Goal: Navigation & Orientation: Find specific page/section

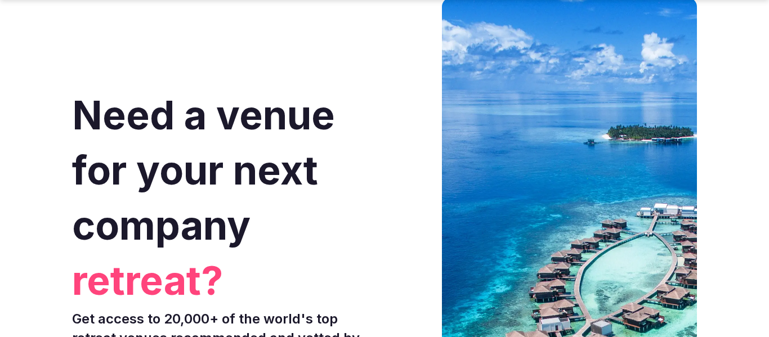
scroll to position [159, 0]
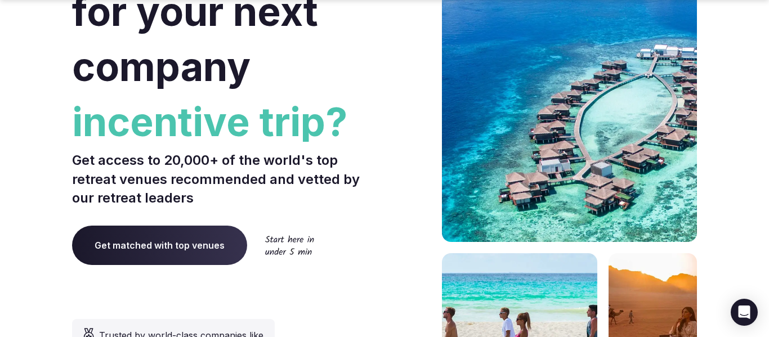
click at [157, 248] on span "Get matched with top venues" at bounding box center [159, 245] width 175 height 39
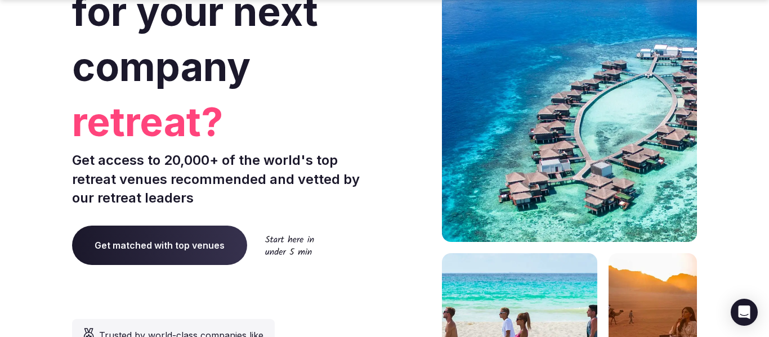
click at [172, 248] on span "Get matched with top venues" at bounding box center [159, 245] width 175 height 39
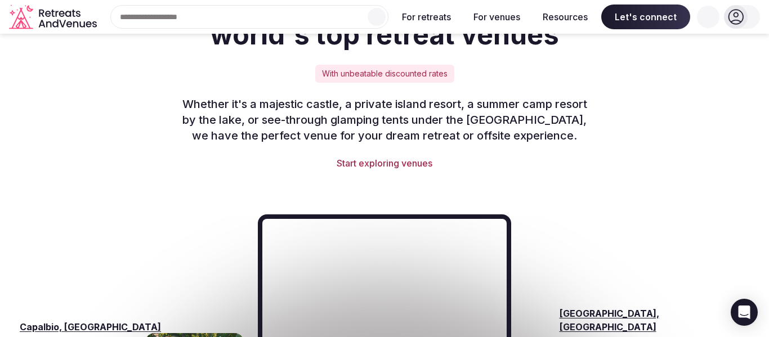
scroll to position [1560, 0]
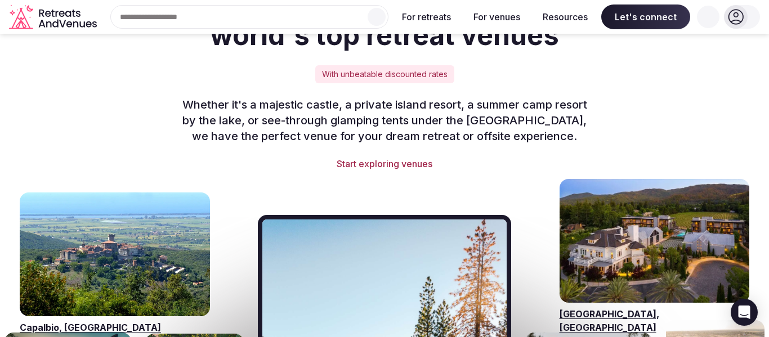
click at [396, 158] on link "Start exploring venues" at bounding box center [384, 164] width 625 height 12
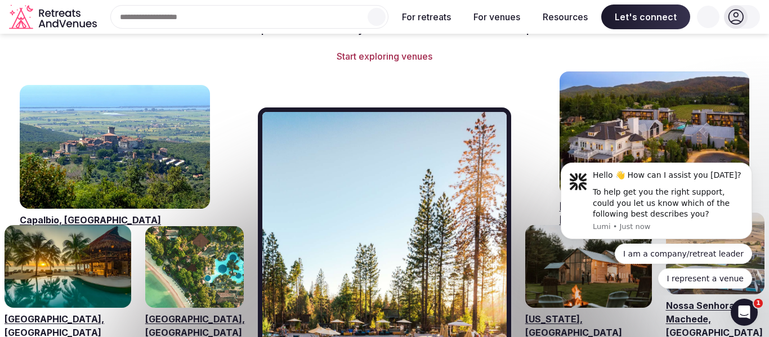
scroll to position [1663, 0]
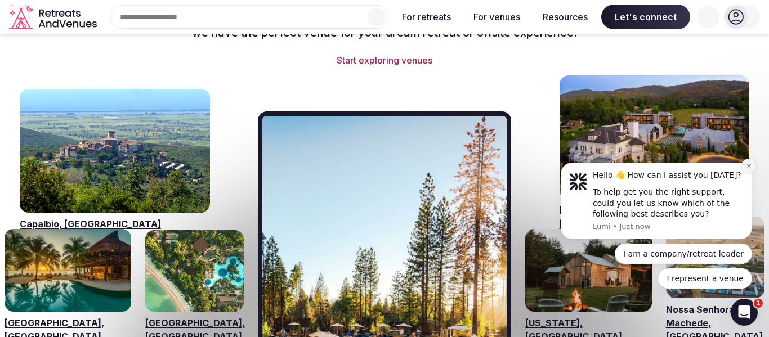
click at [750, 166] on icon "Dismiss notification" at bounding box center [749, 166] width 6 height 6
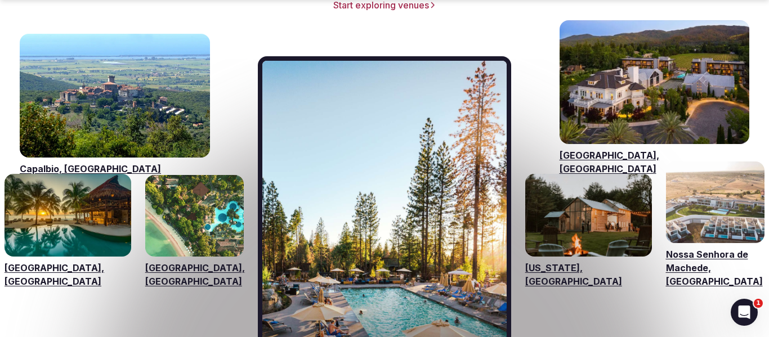
scroll to position [1721, 0]
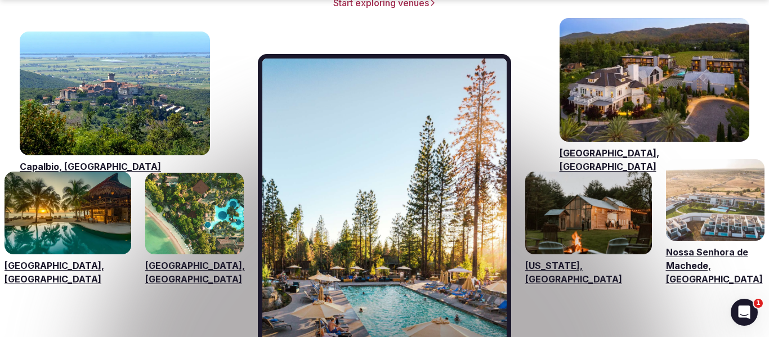
click at [685, 245] on link "Nossa Senhora de Machede, [GEOGRAPHIC_DATA]" at bounding box center [715, 265] width 99 height 41
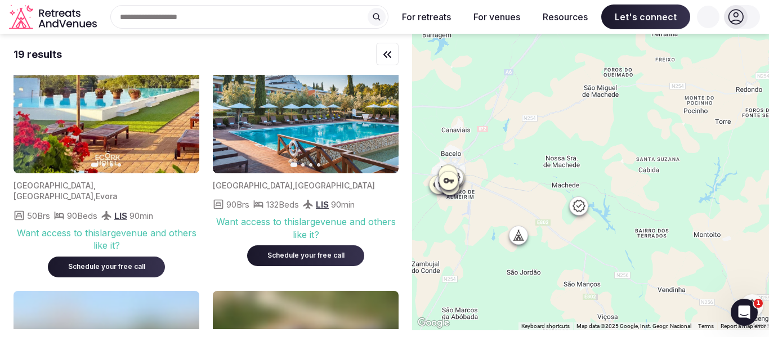
scroll to position [312, 0]
